Goal: Task Accomplishment & Management: Complete application form

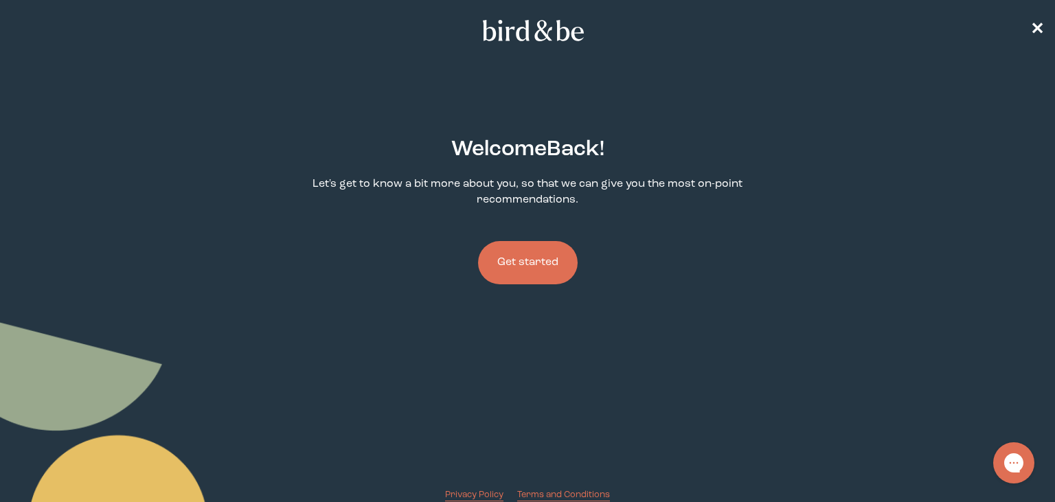
click at [542, 259] on button "Get started" at bounding box center [528, 262] width 100 height 43
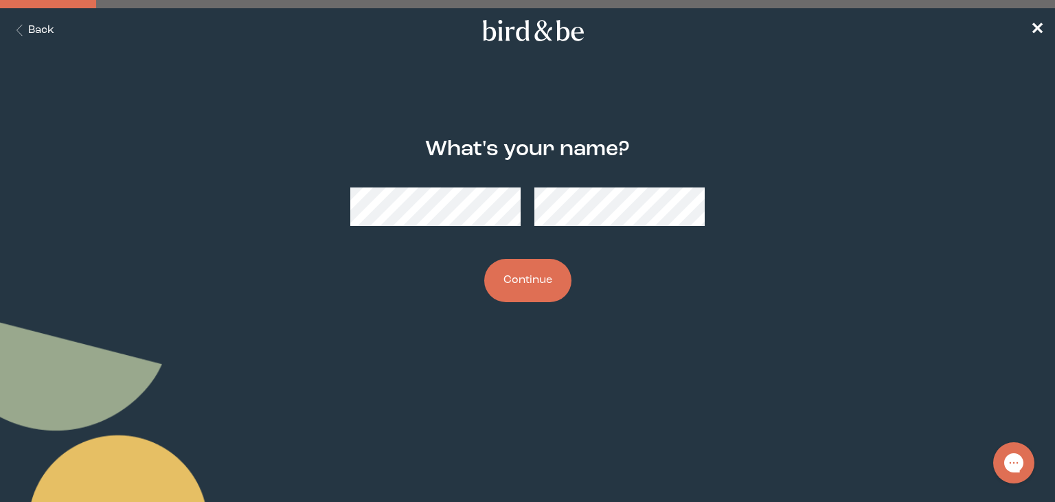
click at [528, 276] on button "Continue" at bounding box center [527, 280] width 87 height 43
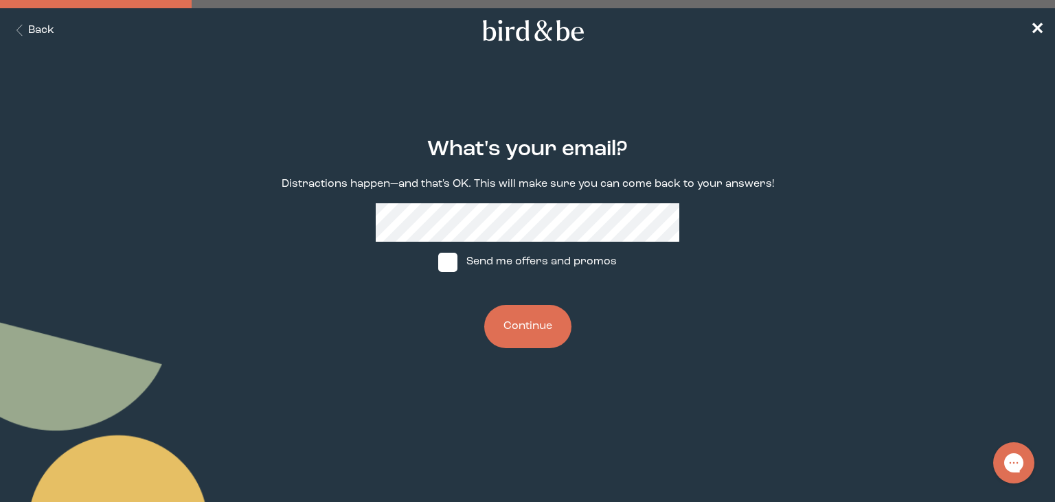
click at [451, 261] on span at bounding box center [447, 262] width 19 height 19
click at [438, 262] on input "Send me offers and promos" at bounding box center [438, 262] width 1 height 1
checkbox input "true"
click at [526, 320] on button "Continue" at bounding box center [527, 326] width 87 height 43
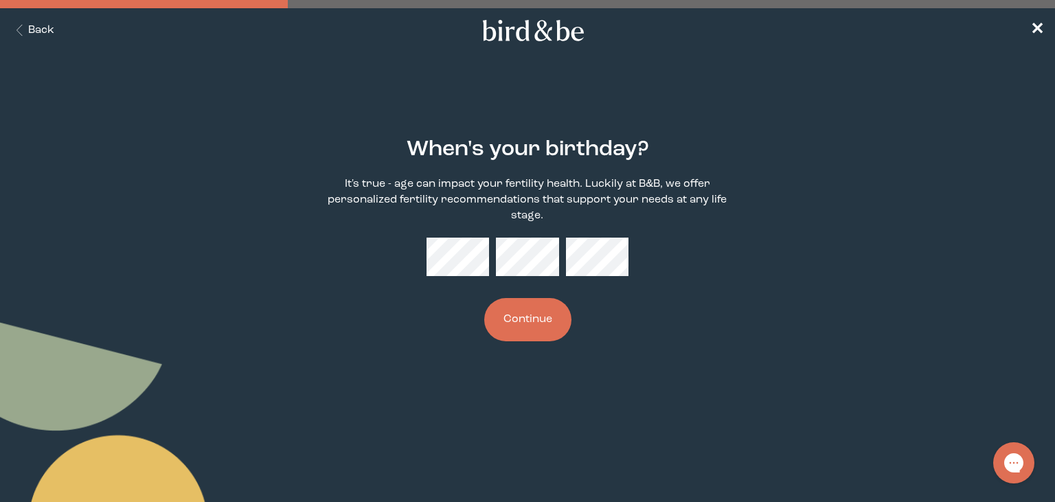
click at [529, 314] on button "Continue" at bounding box center [527, 319] width 87 height 43
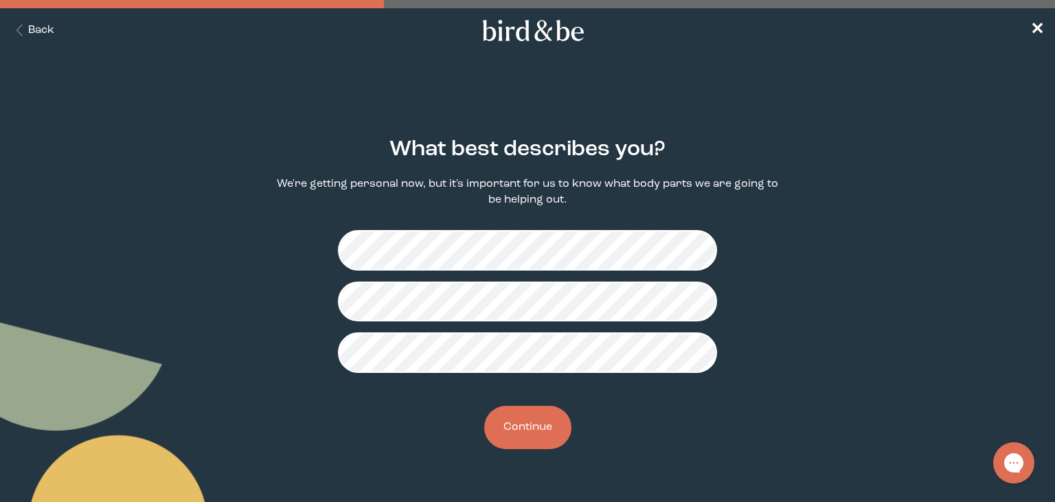
click at [531, 429] on button "Continue" at bounding box center [527, 427] width 87 height 43
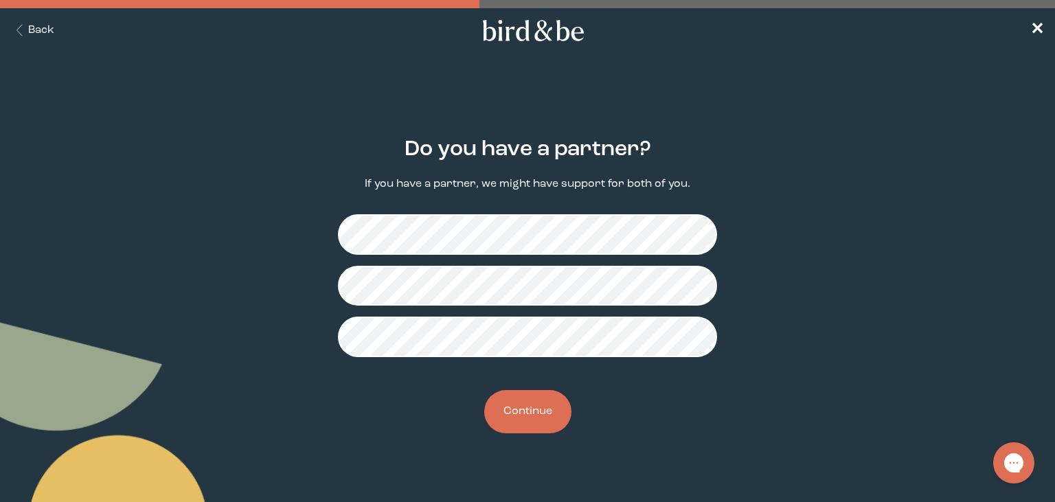
click at [528, 411] on button "Continue" at bounding box center [527, 411] width 87 height 43
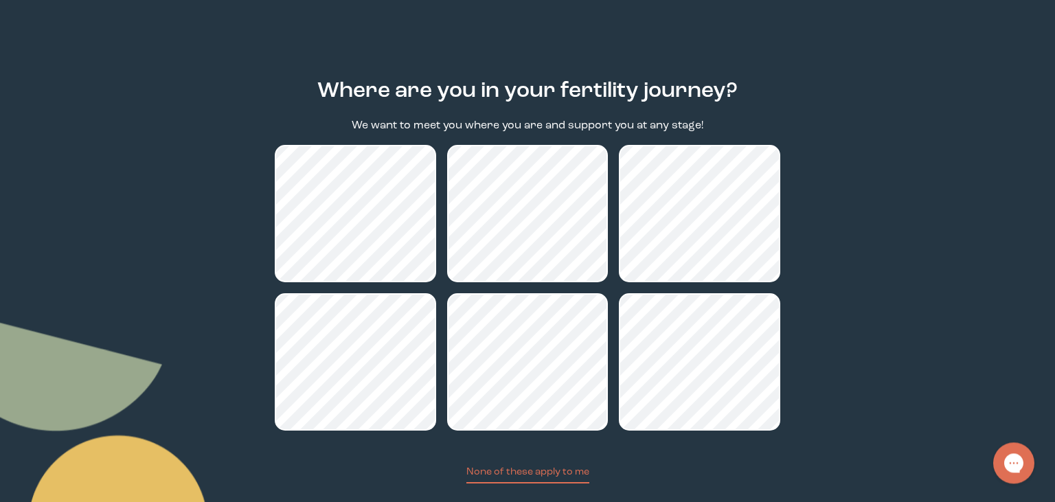
scroll to position [139, 0]
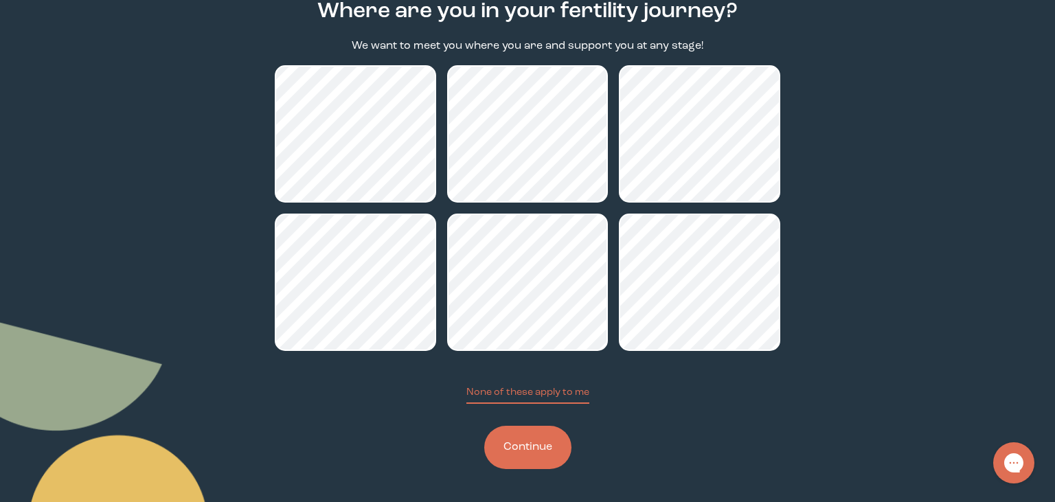
click at [546, 455] on button "Continue" at bounding box center [527, 447] width 87 height 43
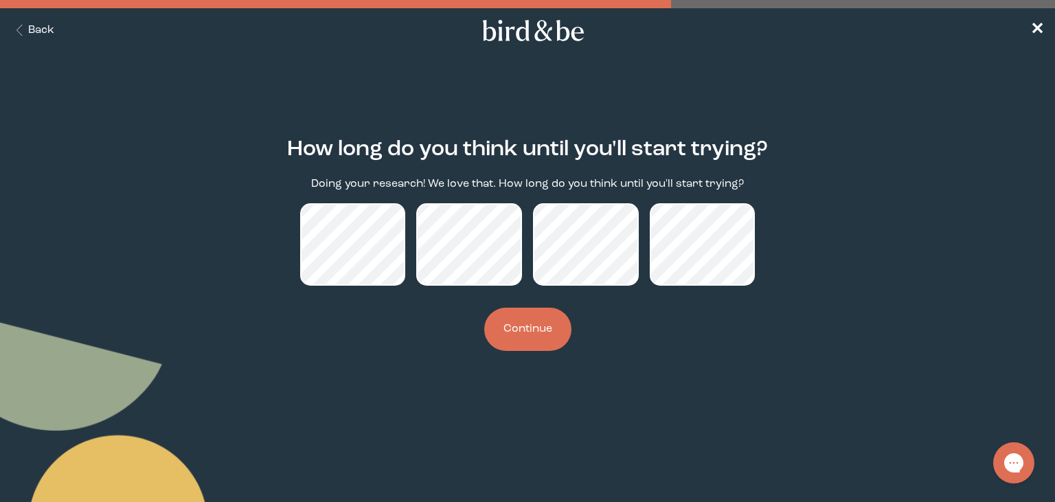
click at [528, 331] on button "Continue" at bounding box center [527, 329] width 87 height 43
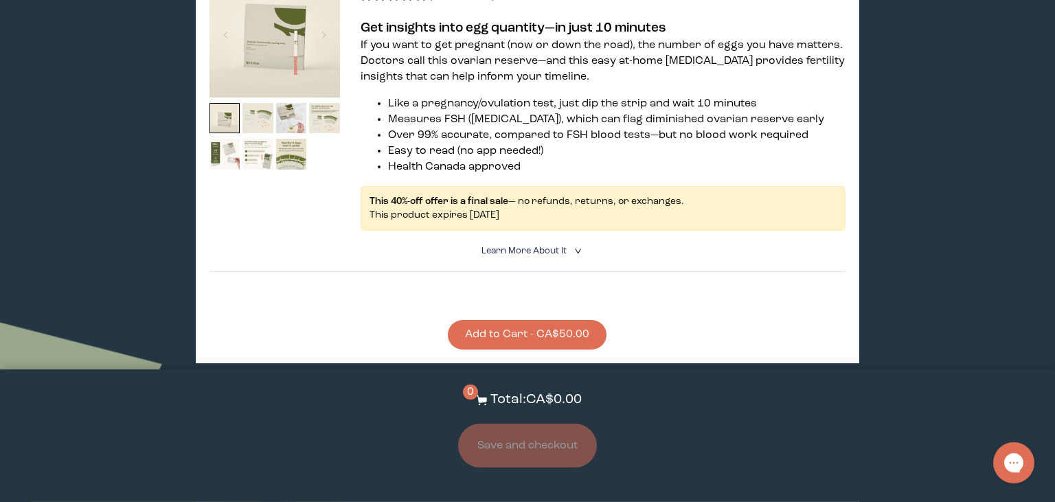
scroll to position [1448, 0]
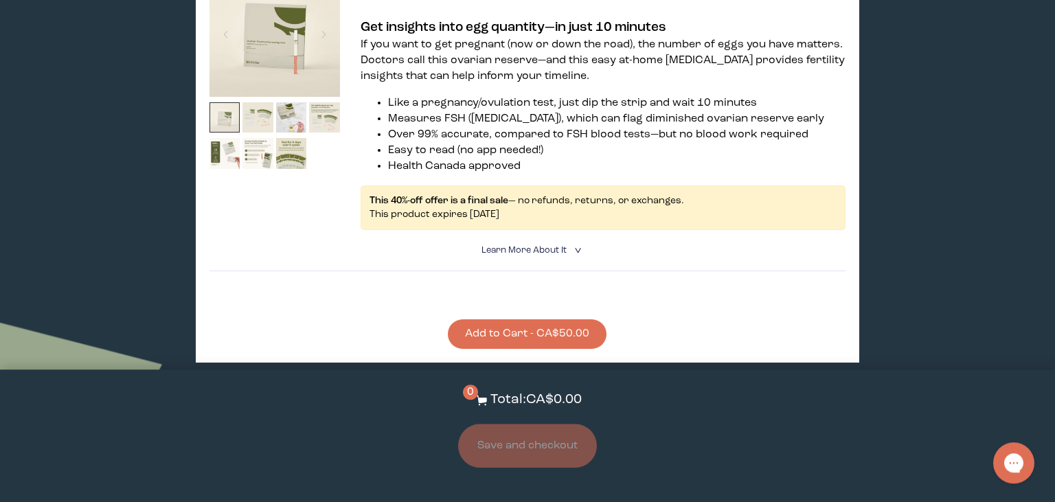
click at [237, 123] on img at bounding box center [225, 117] width 31 height 31
click at [254, 107] on img at bounding box center [258, 117] width 31 height 31
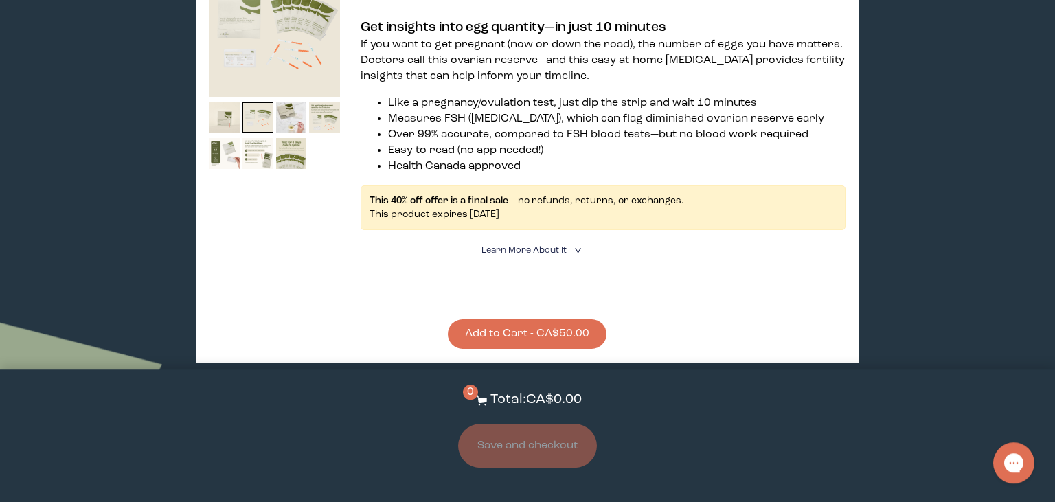
scroll to position [1303, 0]
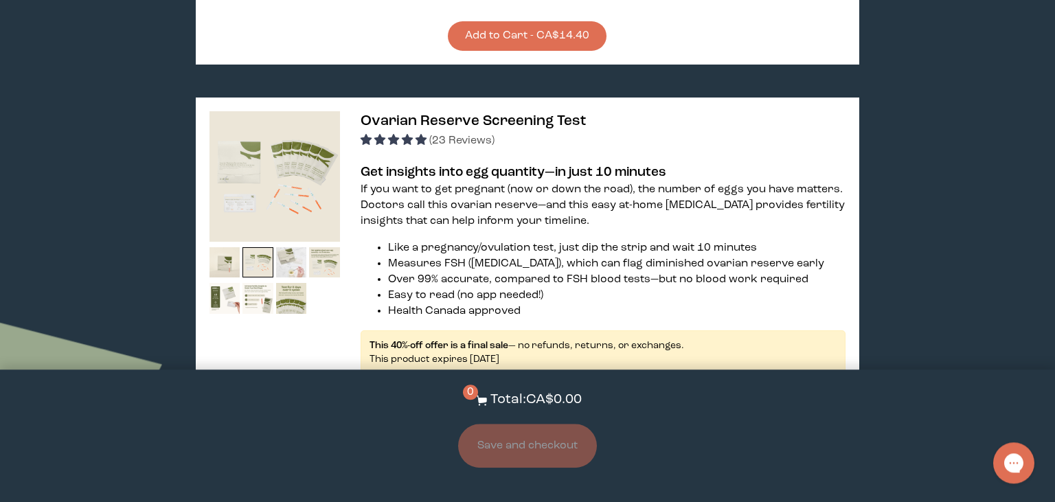
click at [293, 250] on img at bounding box center [291, 262] width 31 height 31
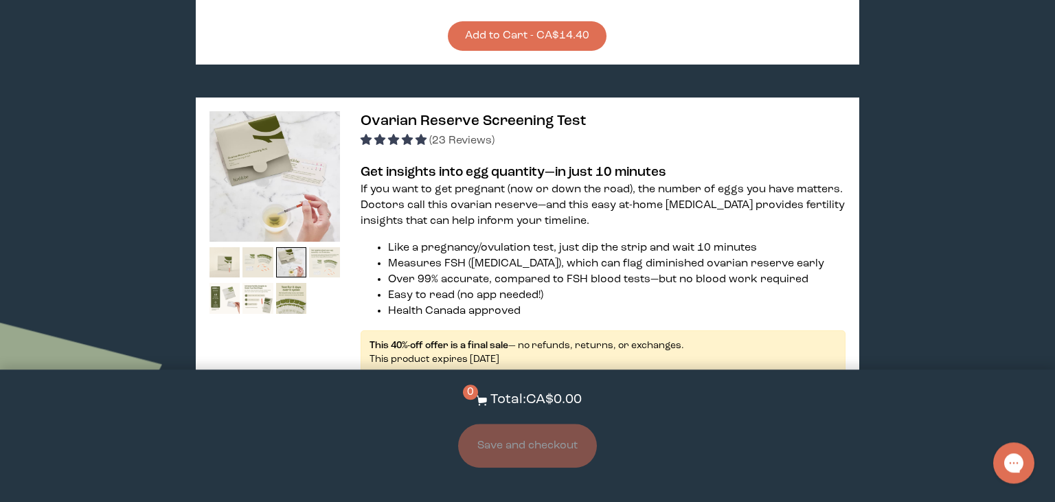
click at [320, 259] on img at bounding box center [324, 262] width 31 height 31
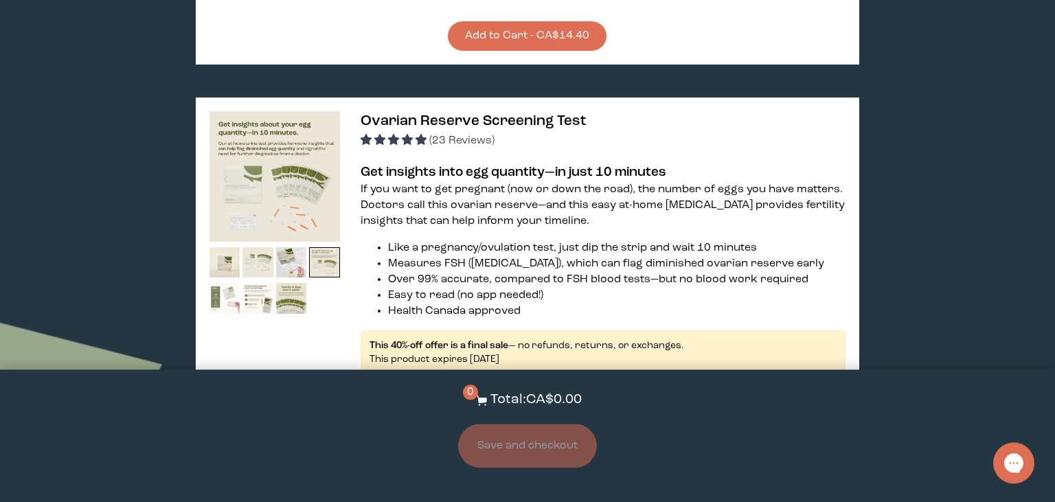
click at [219, 310] on img at bounding box center [225, 298] width 31 height 31
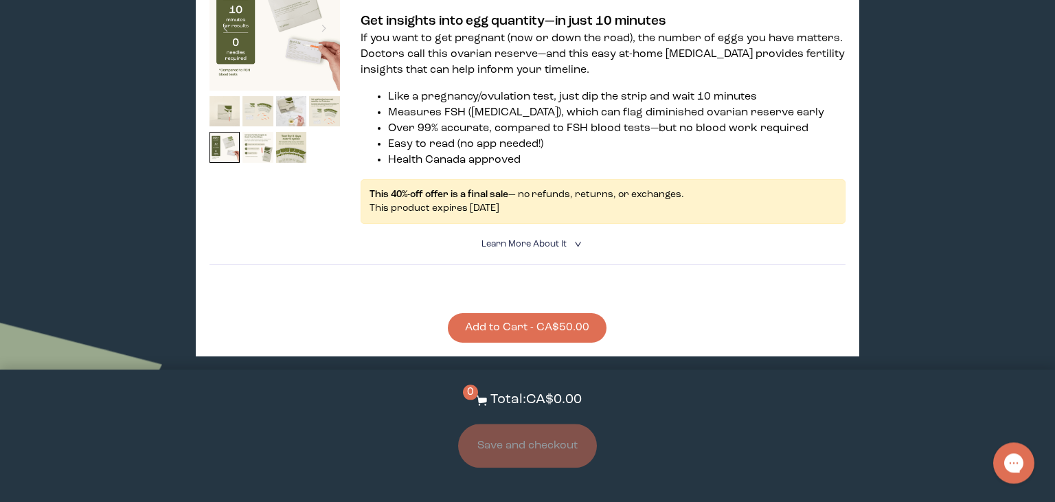
scroll to position [1461, 0]
